Goal: Task Accomplishment & Management: Use online tool/utility

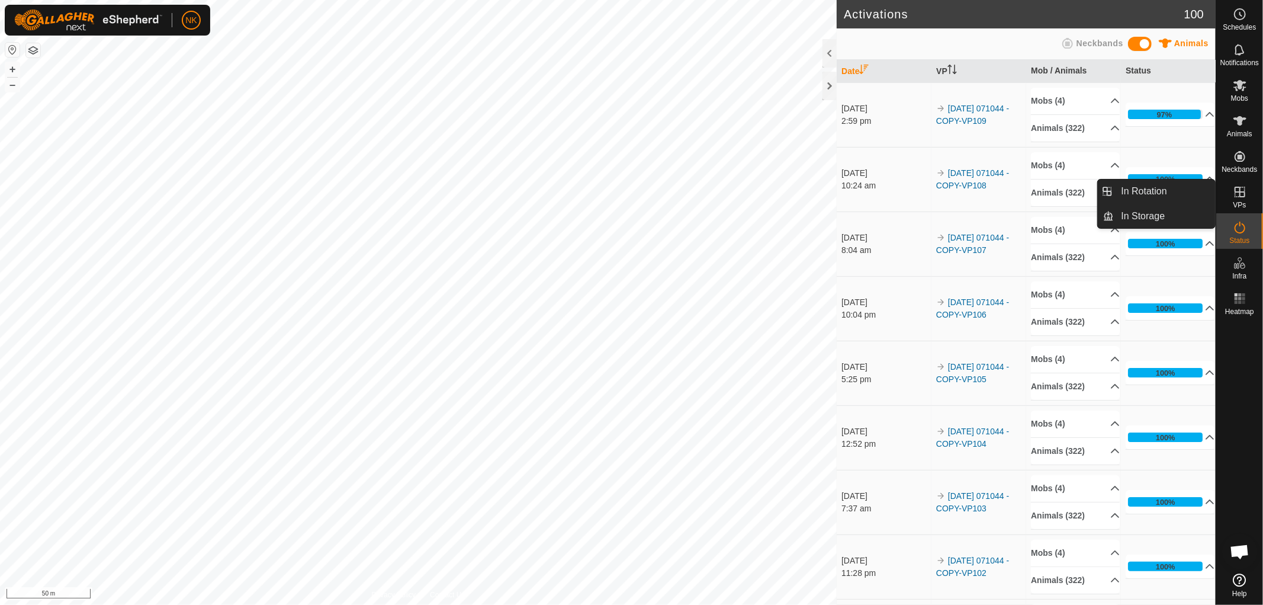
click at [1240, 198] on icon at bounding box center [1240, 192] width 14 height 14
click at [1142, 190] on link "In Rotation" at bounding box center [1165, 191] width 101 height 24
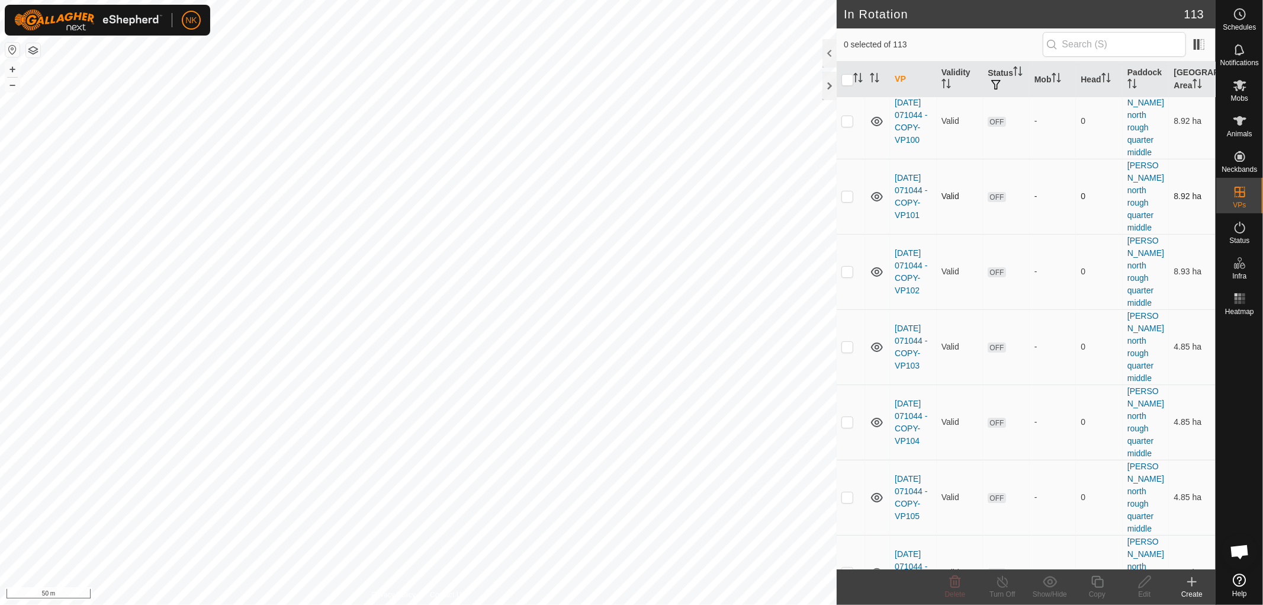
scroll to position [3355, 0]
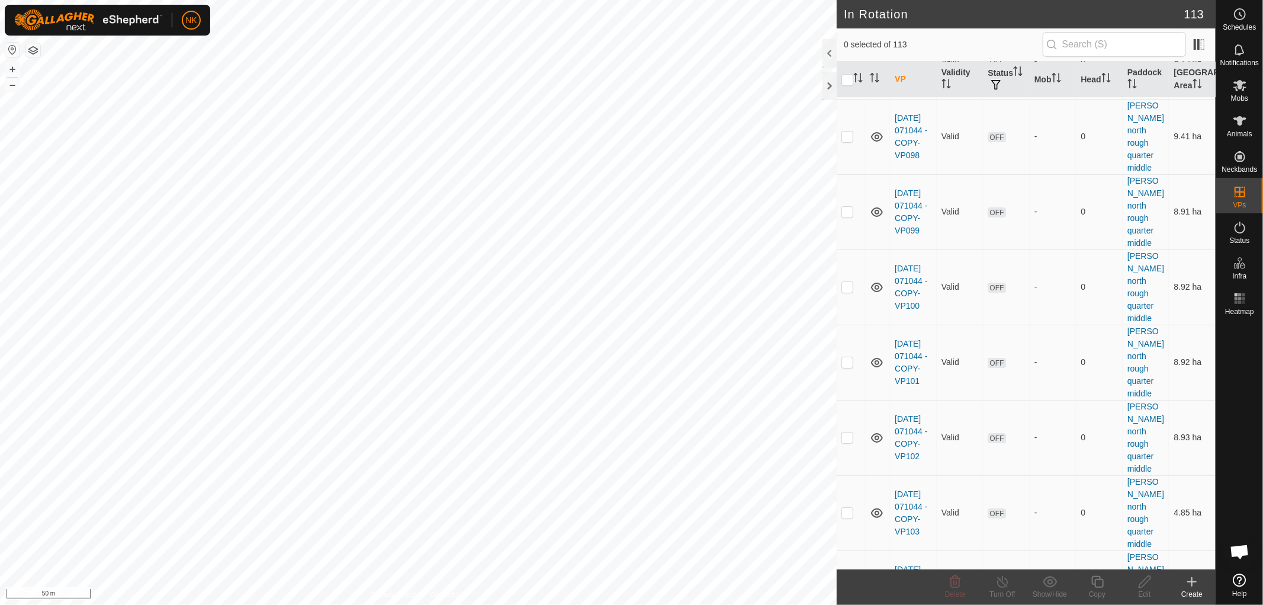
checkbox input "true"
click at [1104, 585] on icon at bounding box center [1097, 581] width 15 height 14
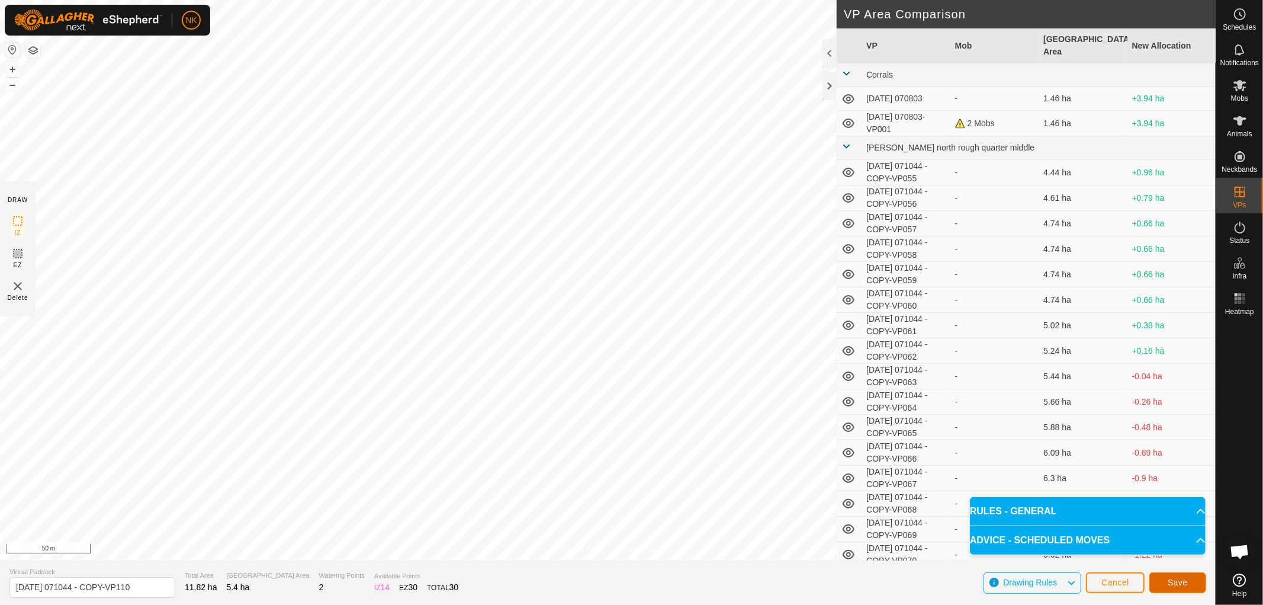
click at [1167, 582] on button "Save" at bounding box center [1177, 582] width 57 height 21
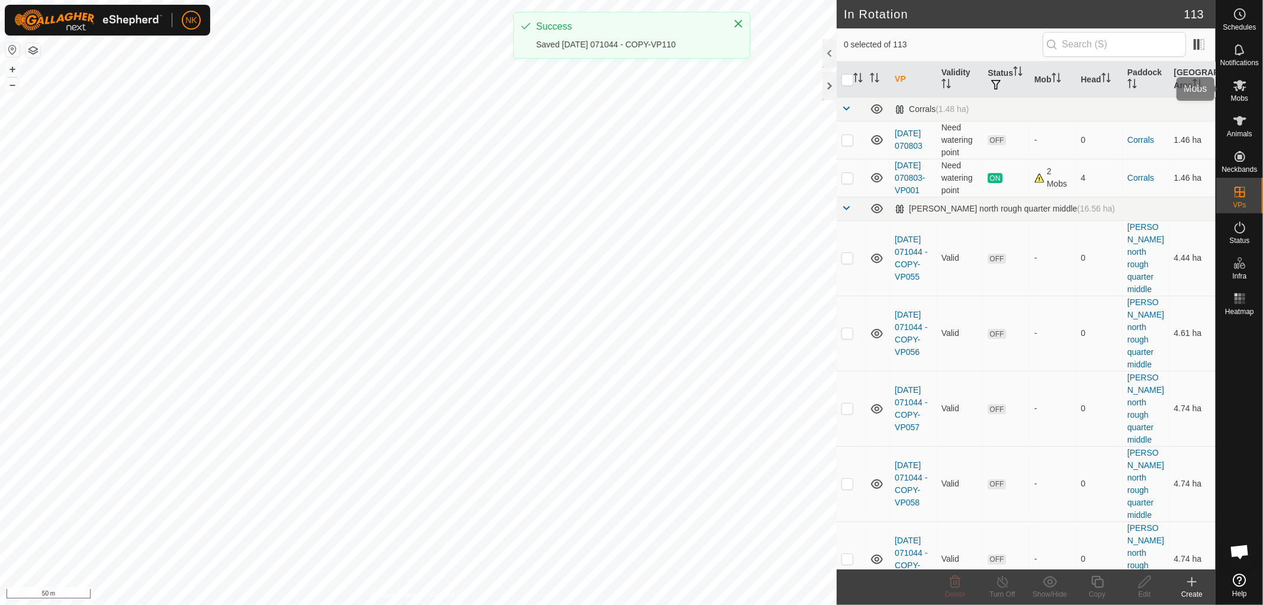
click at [1250, 89] on es-mob-svg-icon at bounding box center [1239, 85] width 21 height 19
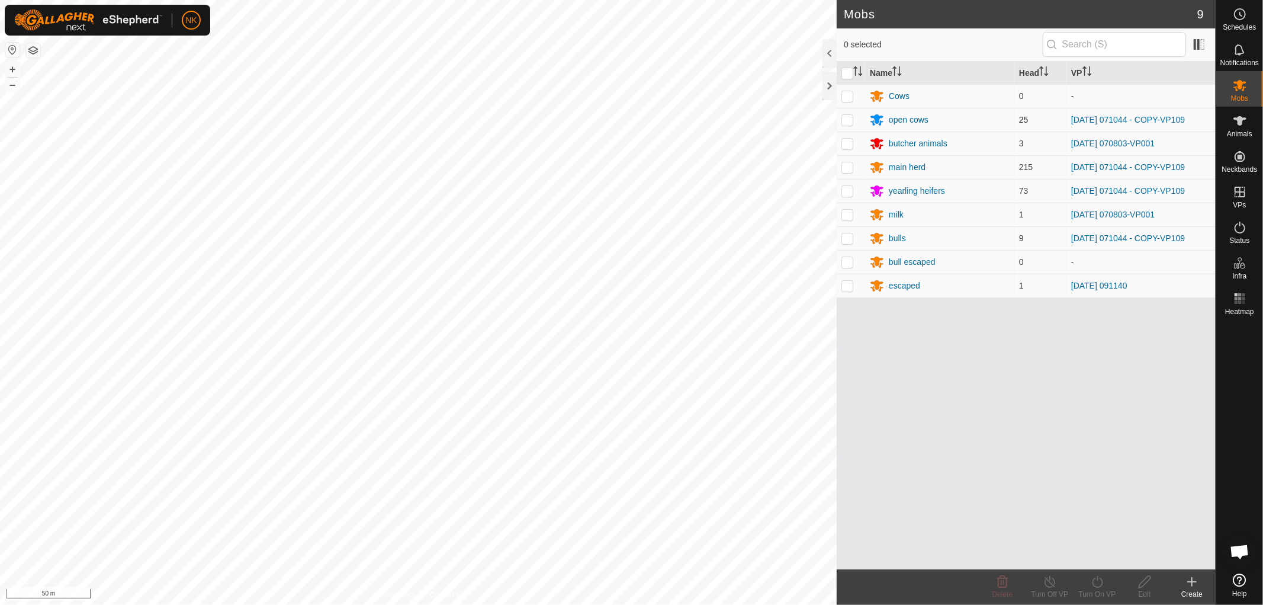
click at [848, 118] on p-checkbox at bounding box center [848, 119] width 12 height 9
checkbox input "true"
click at [844, 162] on td at bounding box center [851, 167] width 28 height 24
checkbox input "true"
drag, startPoint x: 849, startPoint y: 191, endPoint x: 850, endPoint y: 200, distance: 9.6
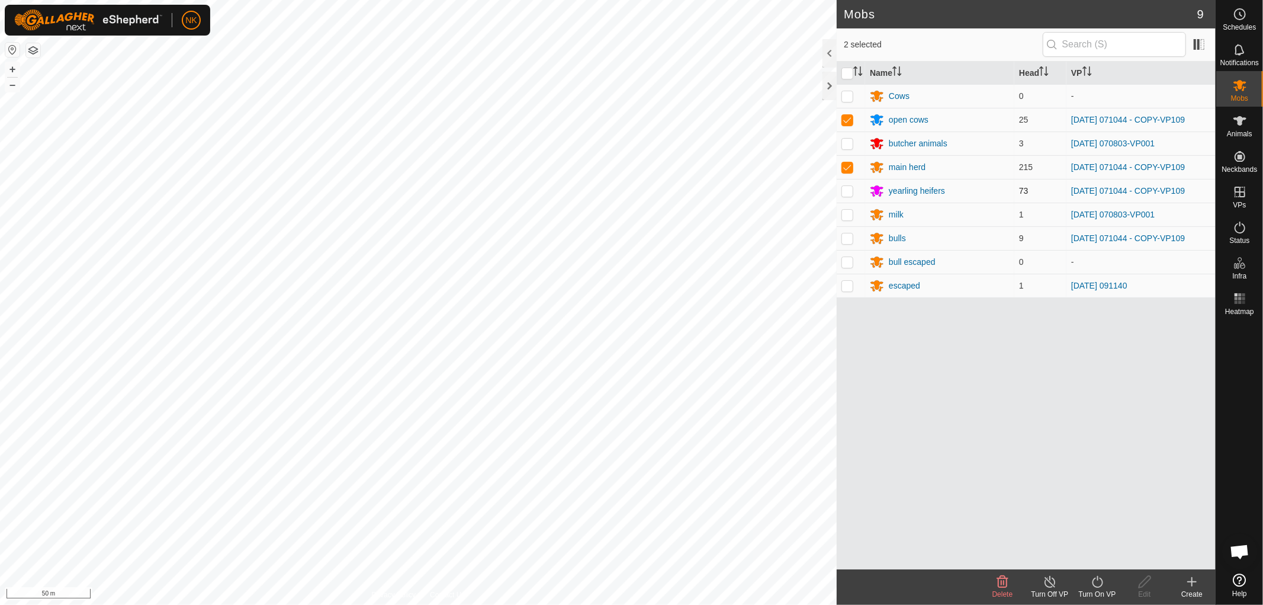
click at [849, 192] on p-checkbox at bounding box center [848, 190] width 12 height 9
checkbox input "true"
click at [853, 236] on p-checkbox at bounding box center [848, 237] width 12 height 9
checkbox input "true"
click at [1106, 580] on turn-on-svg-icon at bounding box center [1097, 581] width 47 height 14
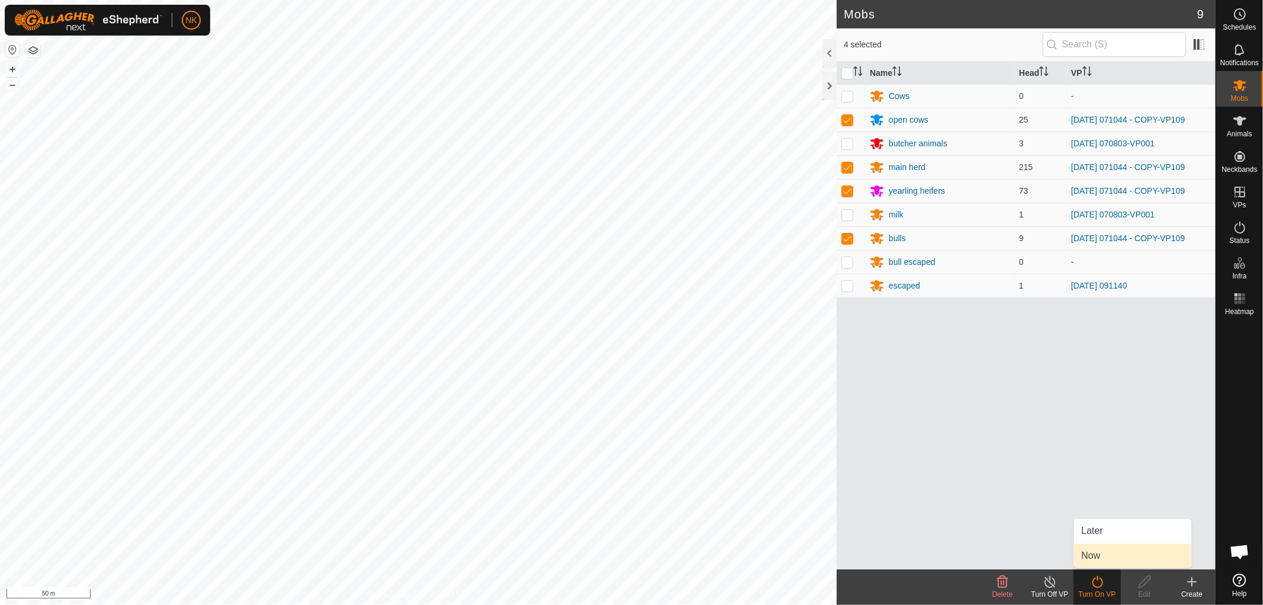
click at [1098, 554] on link "Now" at bounding box center [1132, 556] width 117 height 24
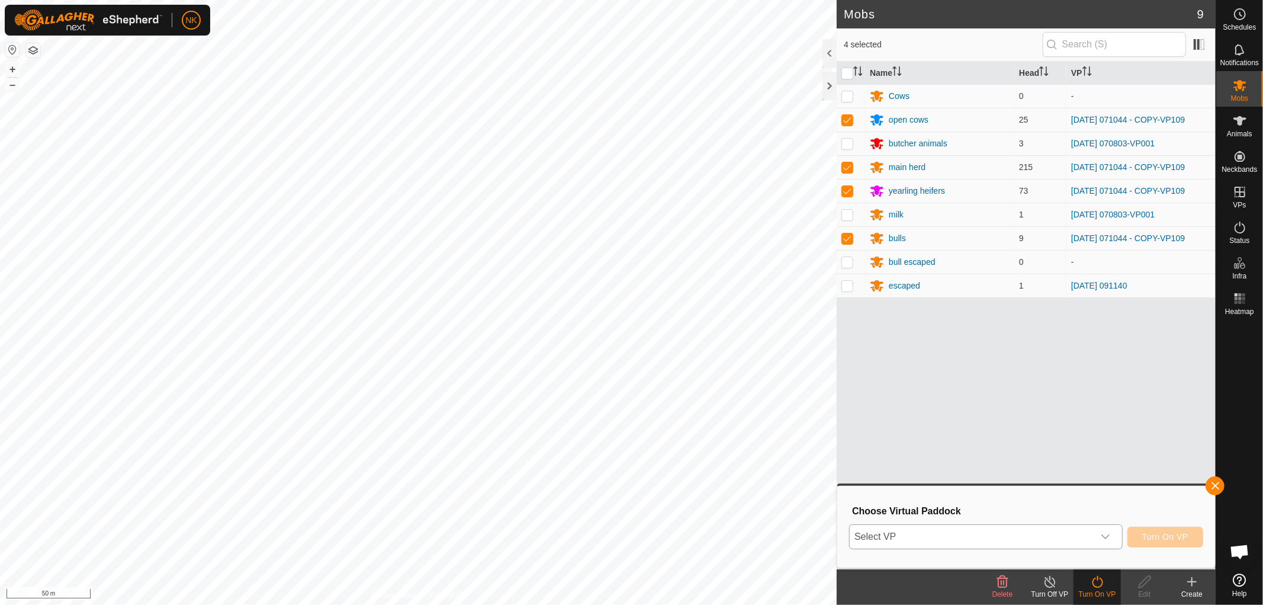
click at [1094, 533] on div "dropdown trigger" at bounding box center [1106, 537] width 24 height 24
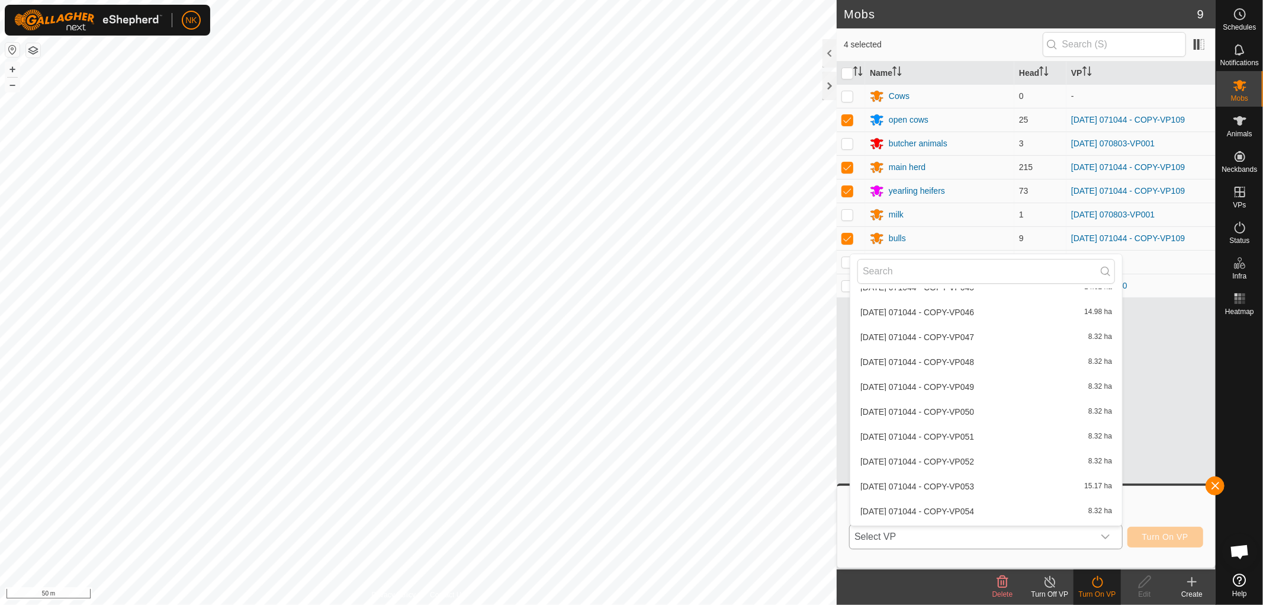
scroll to position [2731, 0]
click at [949, 463] on li "[DATE] 071044 - COPY-VP110 5.4 ha" at bounding box center [986, 464] width 272 height 24
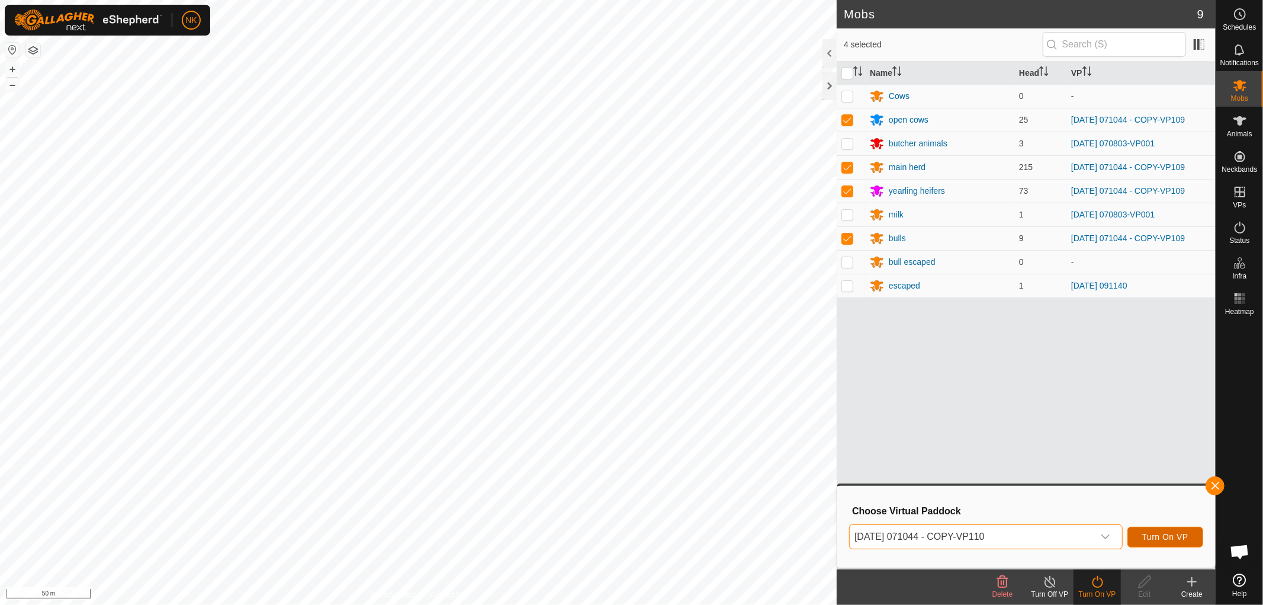
click at [1167, 535] on span "Turn On VP" at bounding box center [1165, 536] width 46 height 9
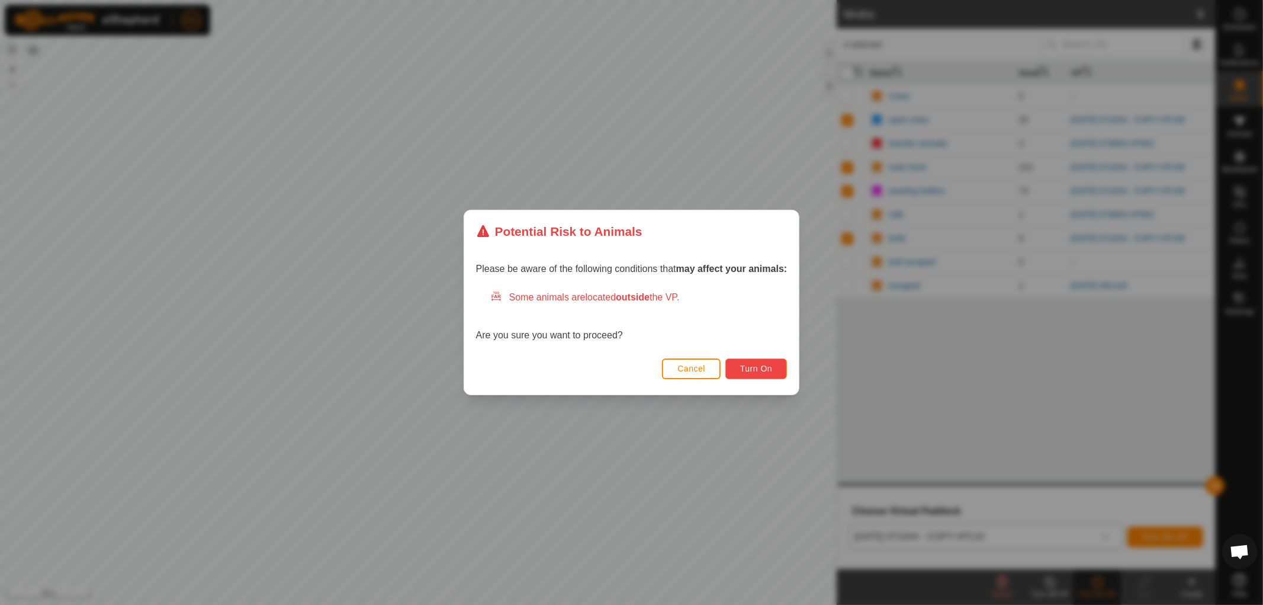
click at [778, 369] on button "Turn On" at bounding box center [756, 368] width 62 height 21
